Goal: Information Seeking & Learning: Learn about a topic

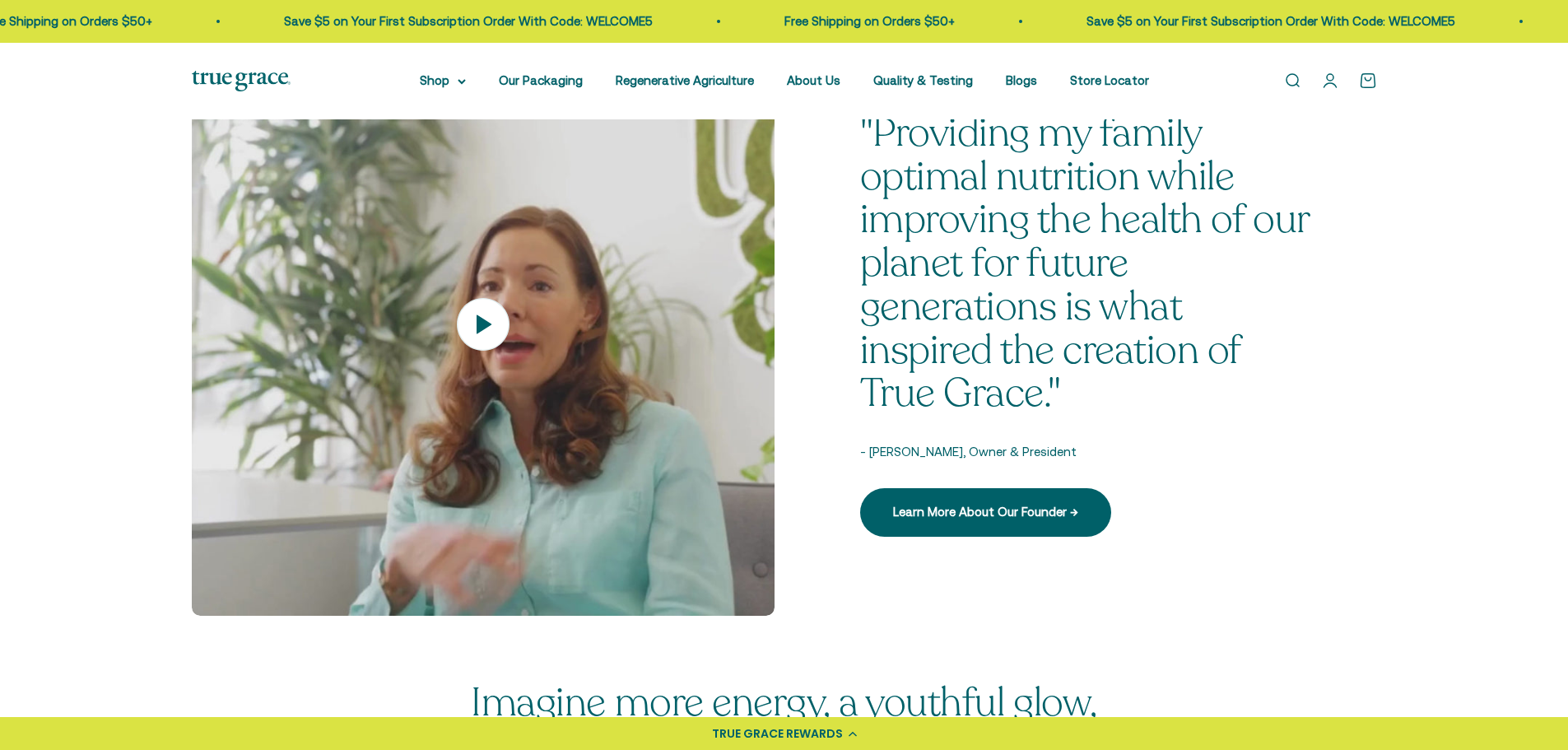
scroll to position [2224, 0]
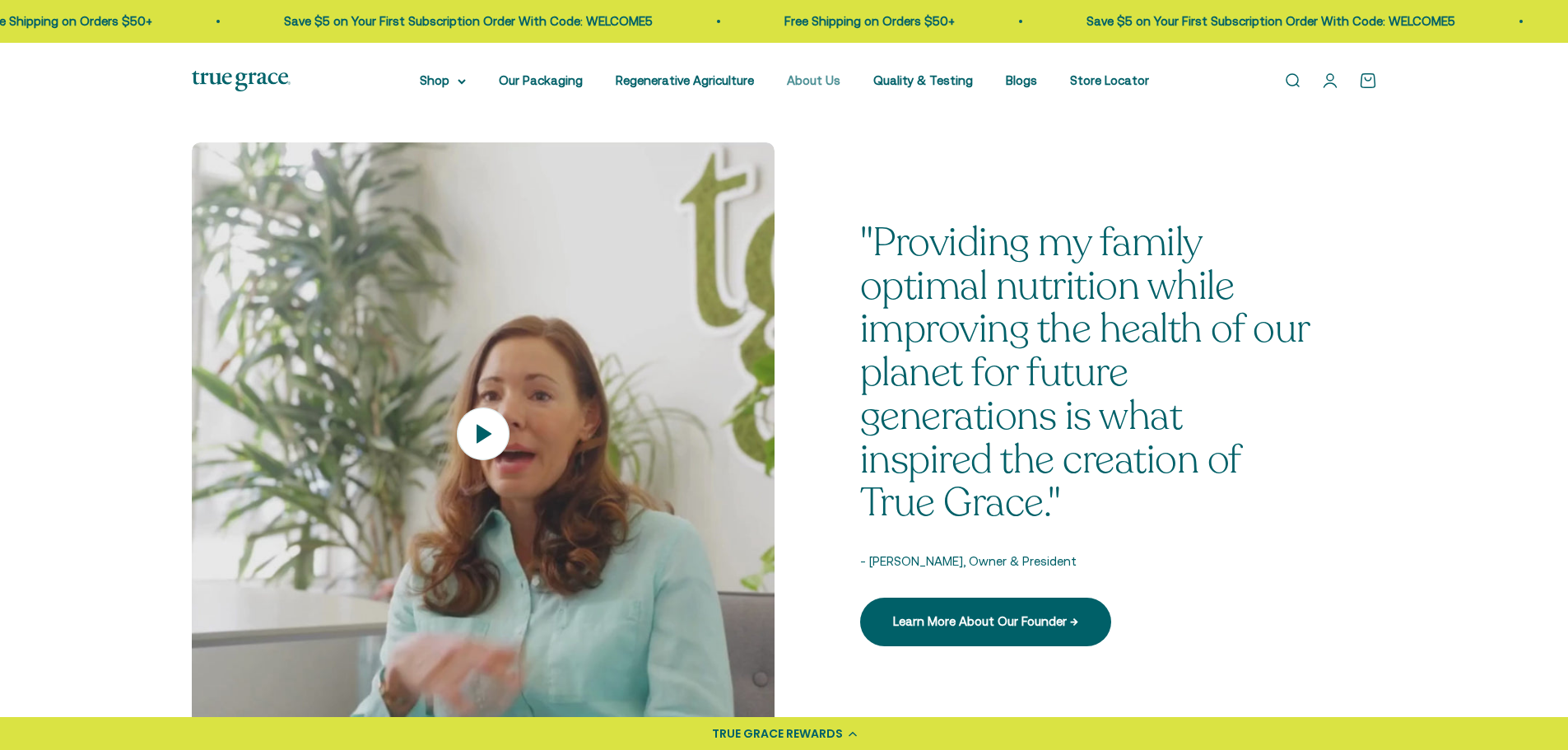
click at [815, 81] on link "About Us" at bounding box center [814, 80] width 54 height 14
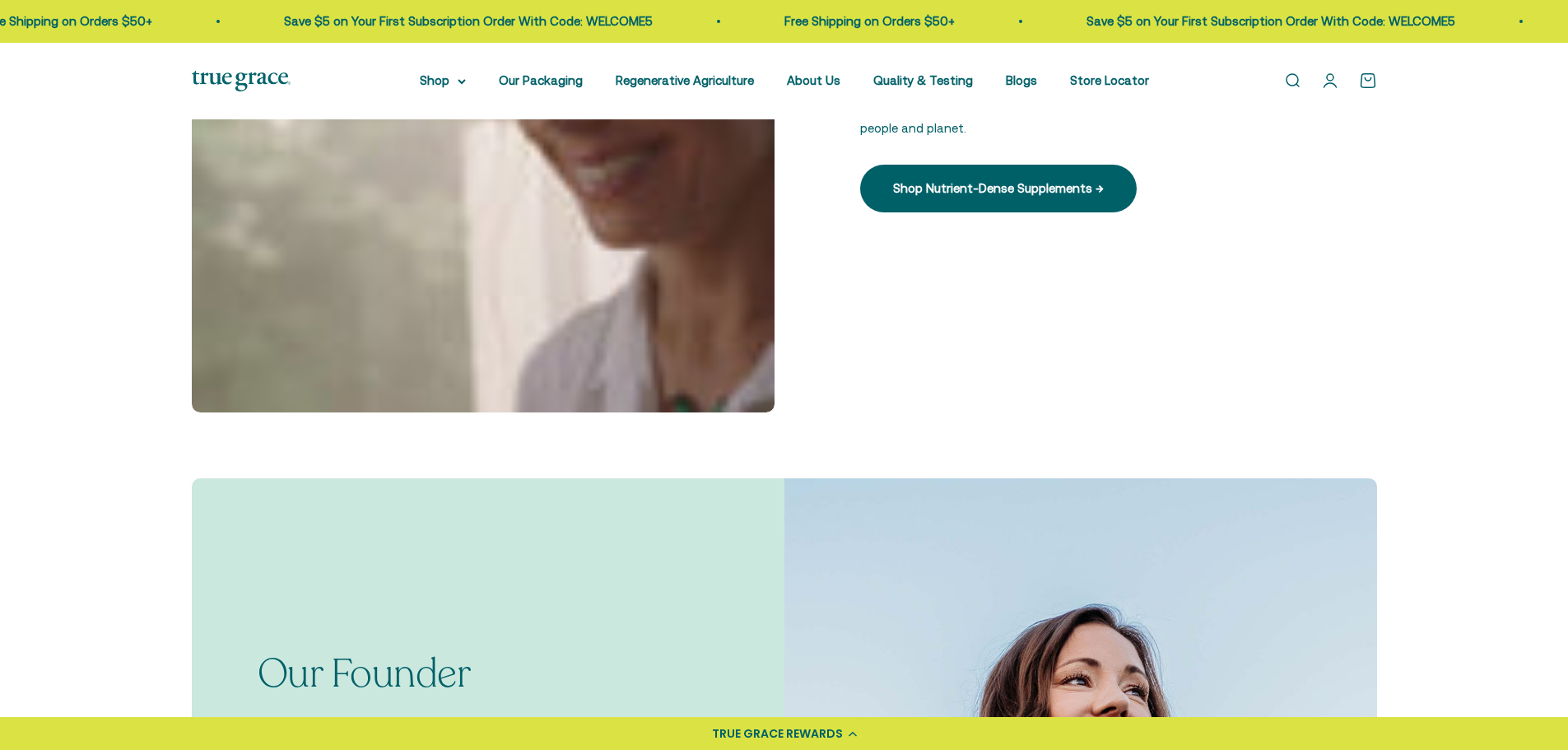
scroll to position [1153, 0]
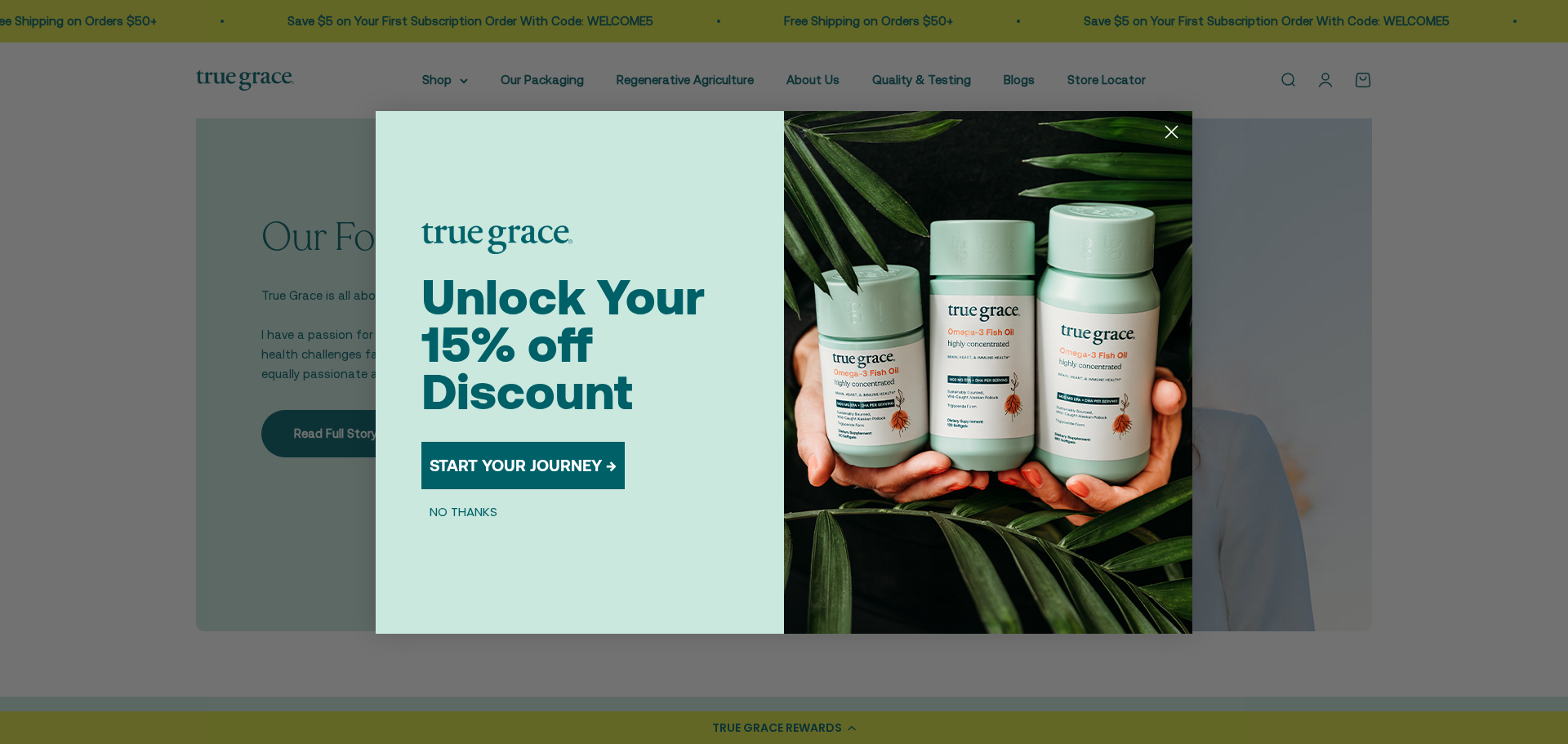
click at [453, 509] on button "NO THANKS" at bounding box center [463, 511] width 85 height 19
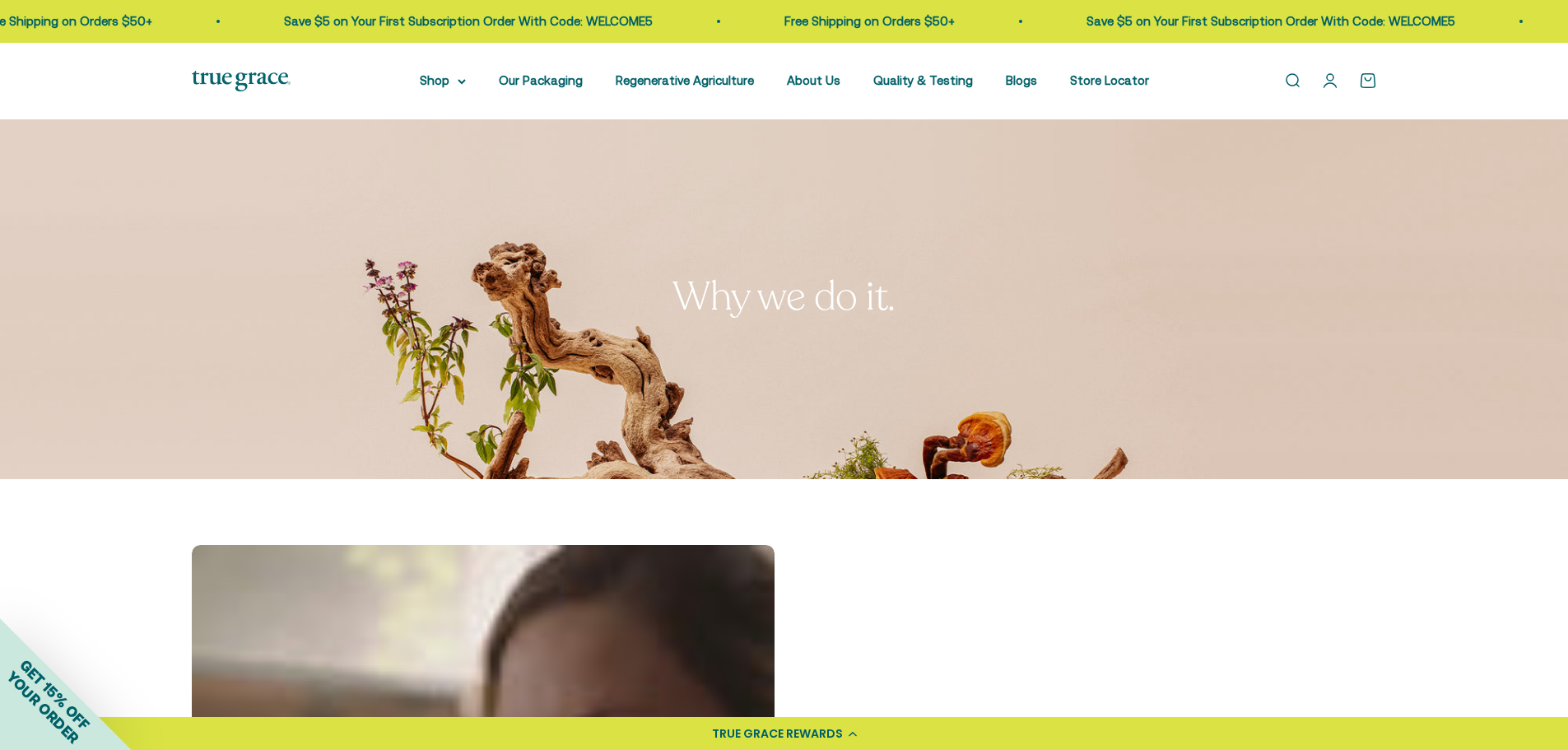
scroll to position [0, 0]
